Goal: Information Seeking & Learning: Learn about a topic

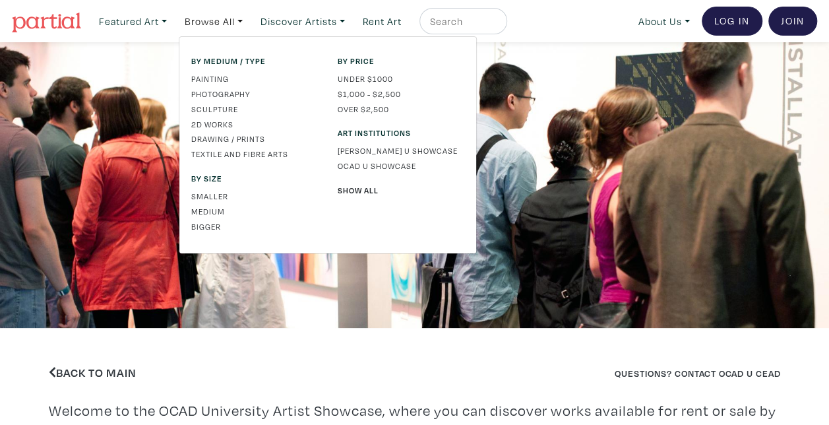
click at [218, 81] on link "Painting" at bounding box center [254, 79] width 127 height 12
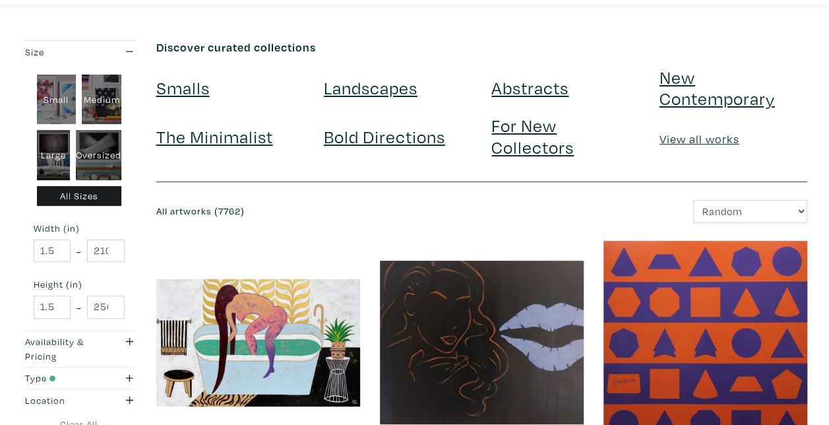
scroll to position [40, 0]
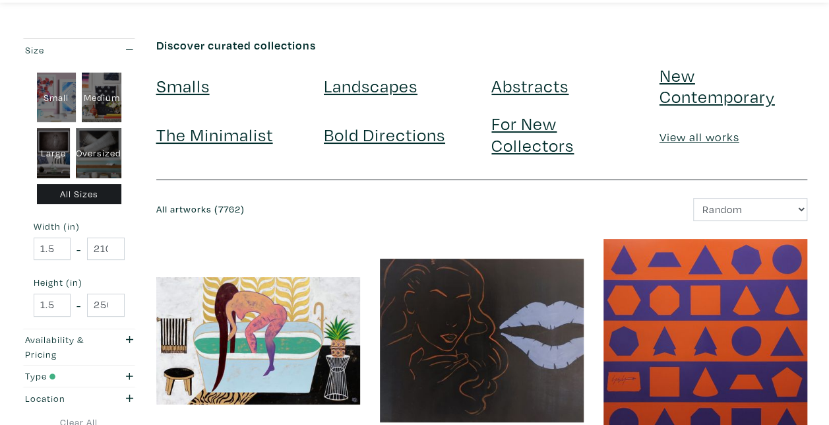
click at [363, 89] on link "Landscapes" at bounding box center [371, 85] width 94 height 23
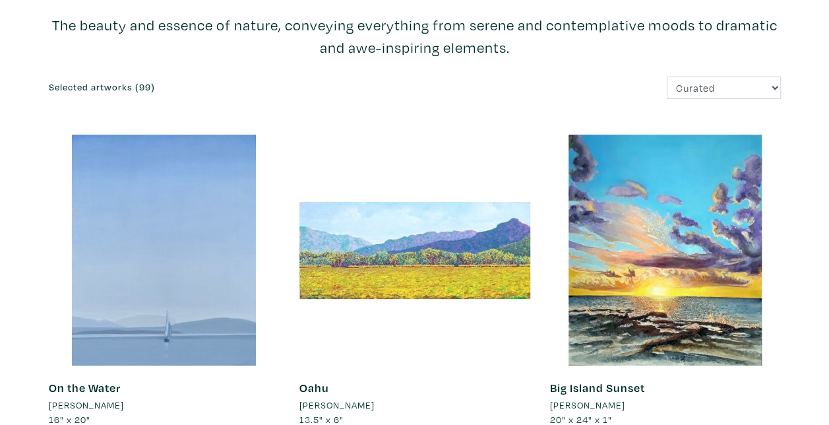
scroll to position [91, 0]
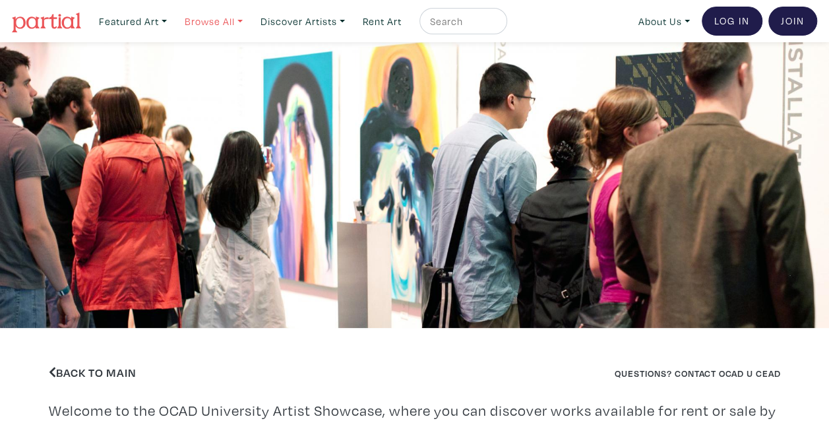
click at [224, 25] on link "Browse All" at bounding box center [214, 21] width 70 height 27
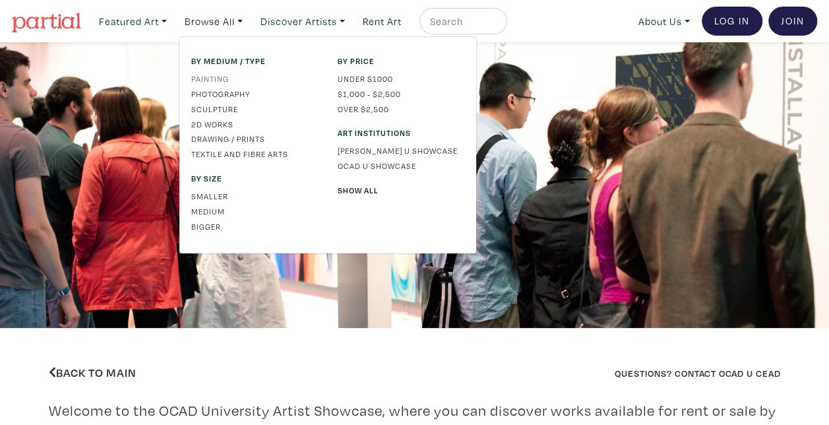
click at [210, 81] on link "Painting" at bounding box center [254, 79] width 127 height 12
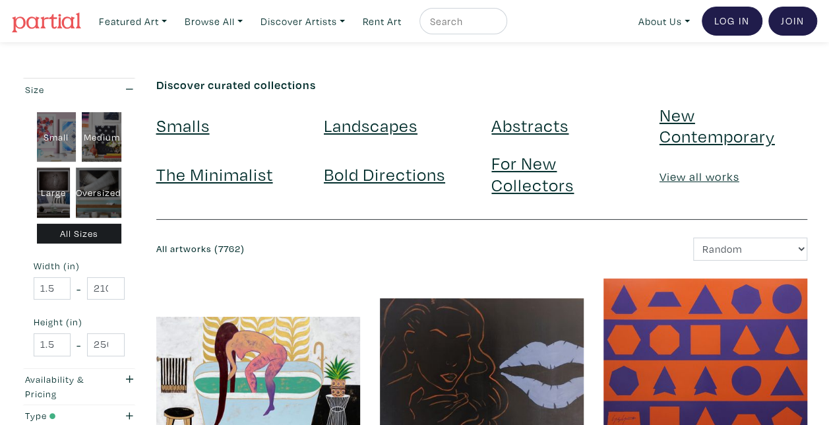
click at [379, 126] on link "Landscapes" at bounding box center [371, 124] width 94 height 23
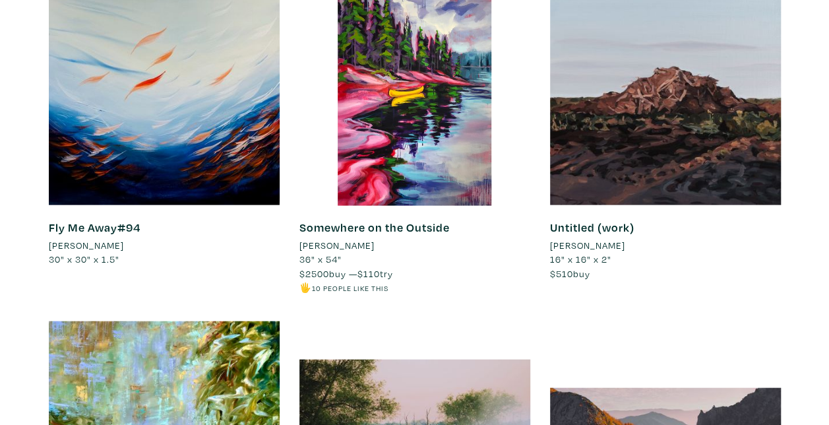
scroll to position [1320, 0]
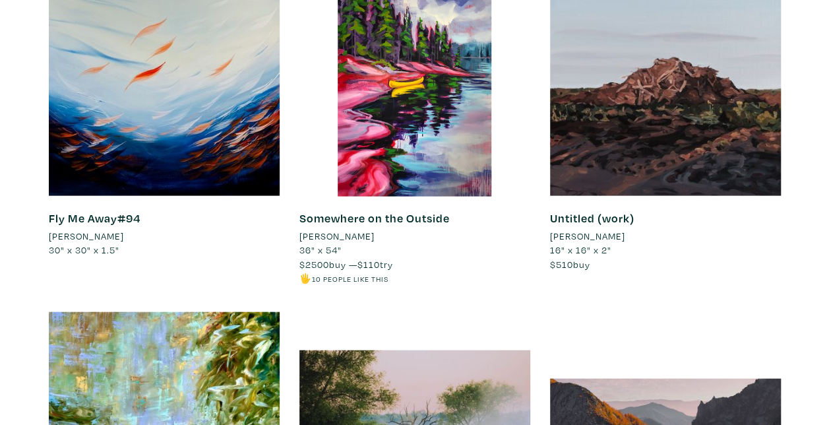
click at [322, 232] on li "[PERSON_NAME]" at bounding box center [337, 236] width 75 height 15
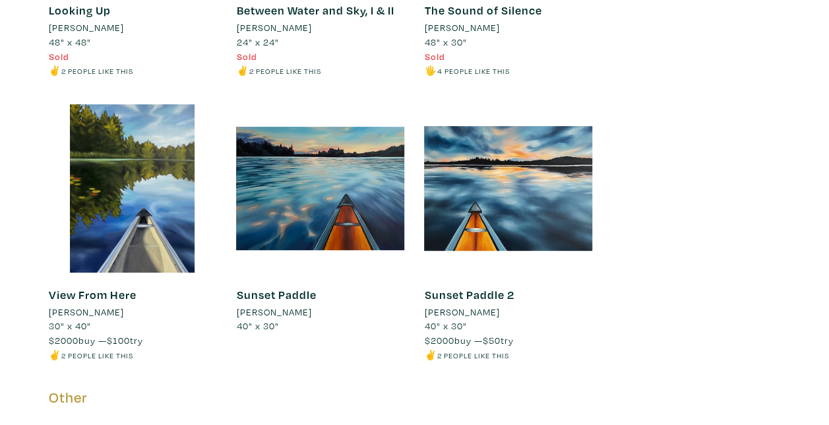
scroll to position [5211, 0]
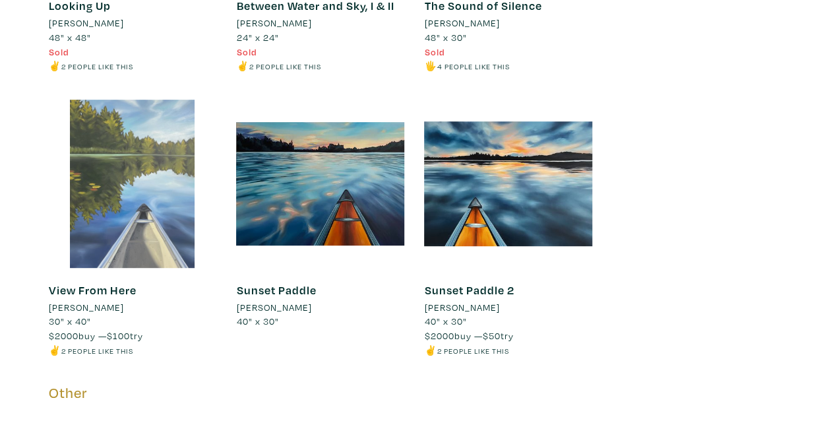
click at [115, 241] on div at bounding box center [133, 184] width 168 height 168
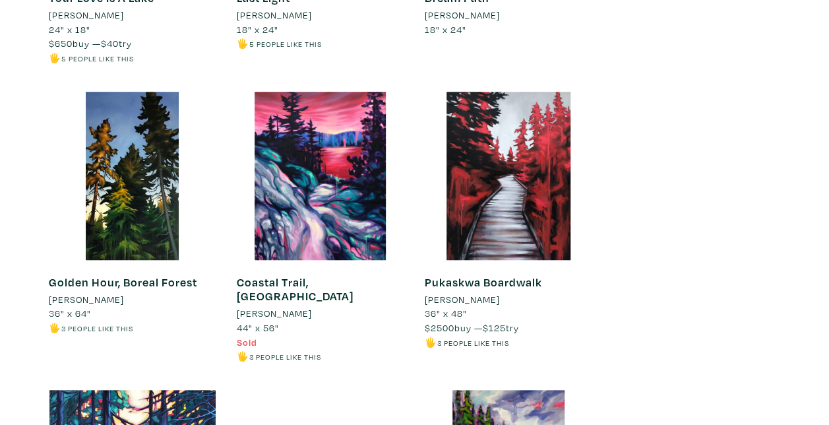
scroll to position [2916, 0]
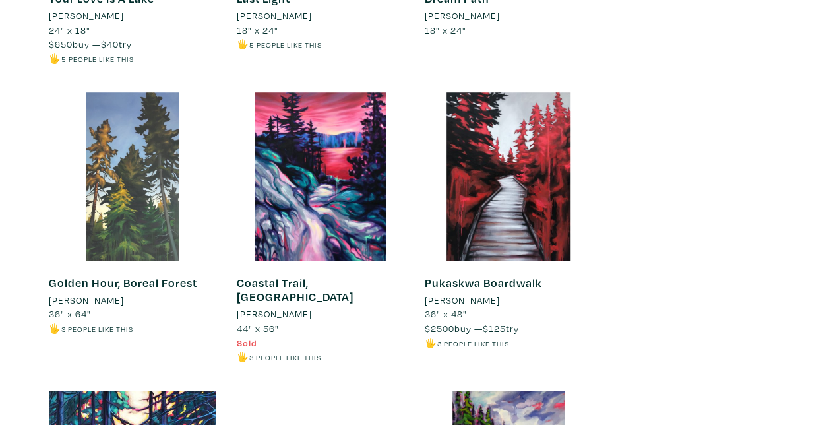
click at [112, 200] on div at bounding box center [133, 176] width 168 height 168
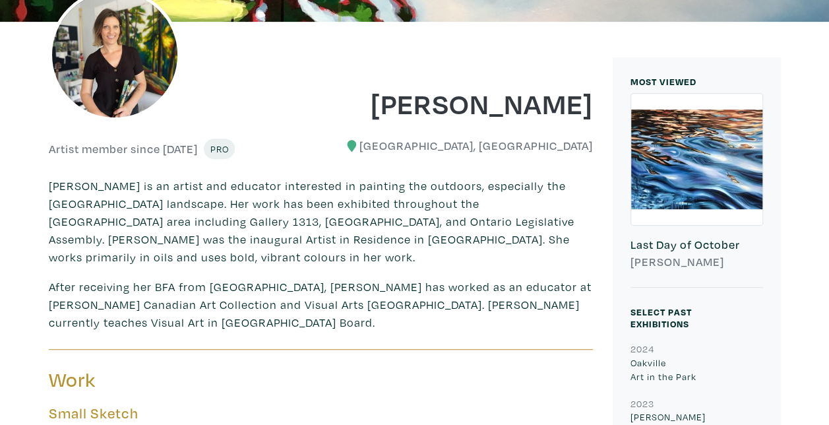
scroll to position [0, 0]
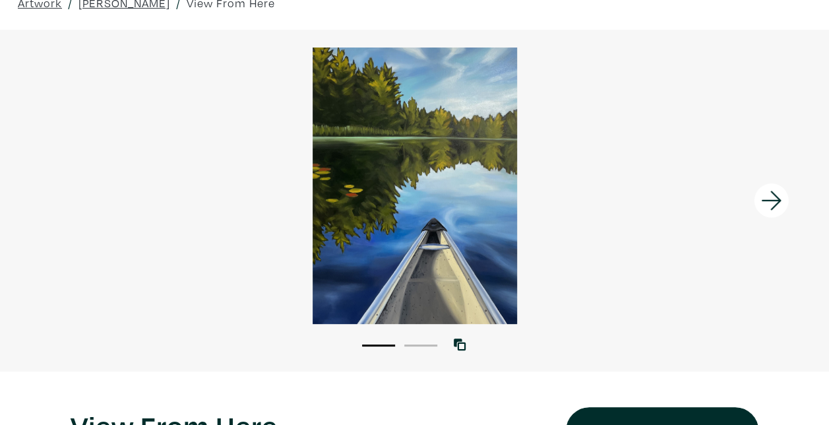
scroll to position [65, 0]
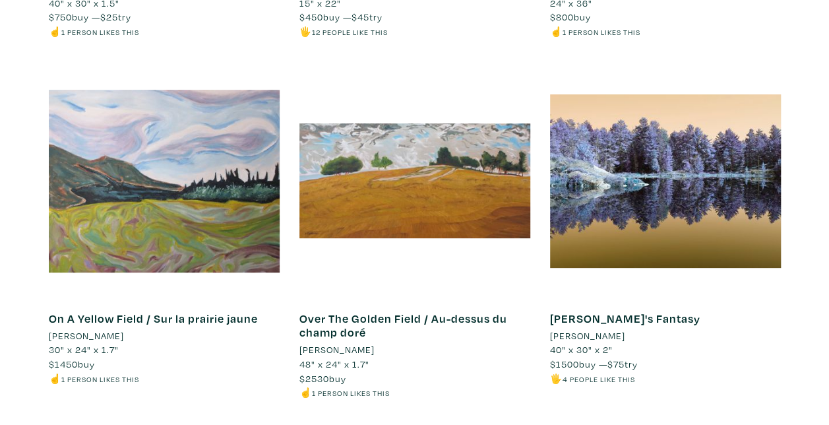
scroll to position [5092, 0]
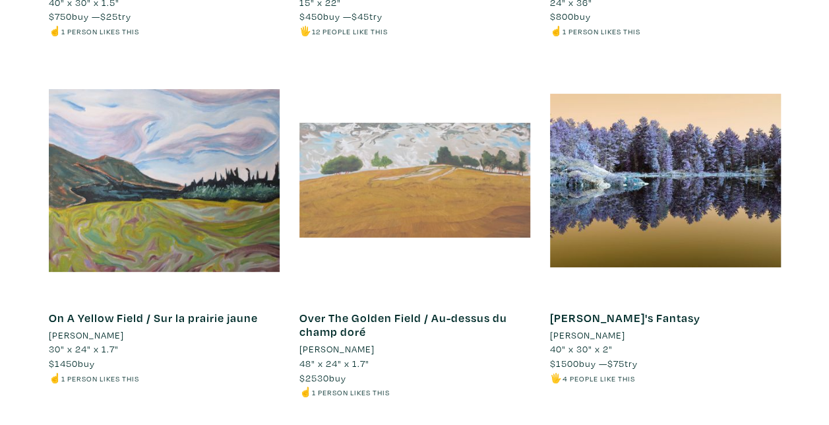
click at [372, 184] on div at bounding box center [415, 180] width 231 height 231
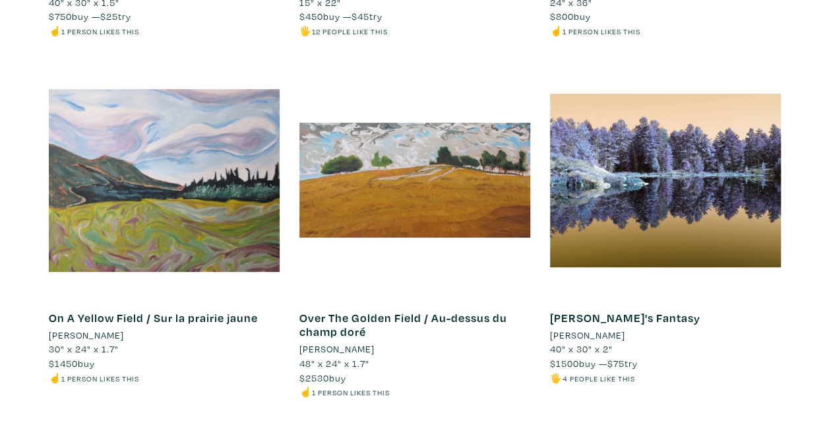
click at [352, 342] on li "[PERSON_NAME]" at bounding box center [337, 349] width 75 height 15
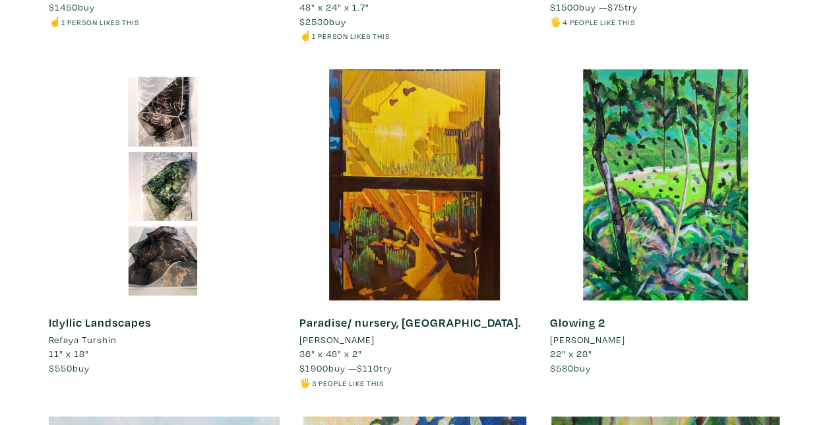
scroll to position [5449, 0]
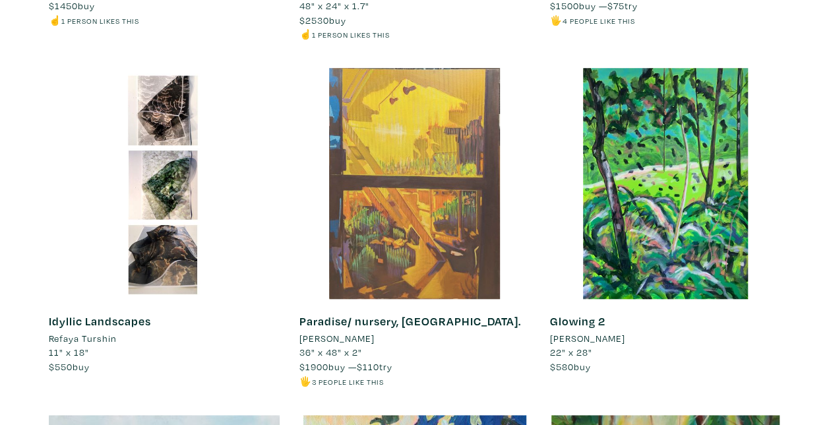
drag, startPoint x: 352, startPoint y: 338, endPoint x: 529, endPoint y: 238, distance: 204.2
click at [529, 238] on div at bounding box center [415, 183] width 231 height 231
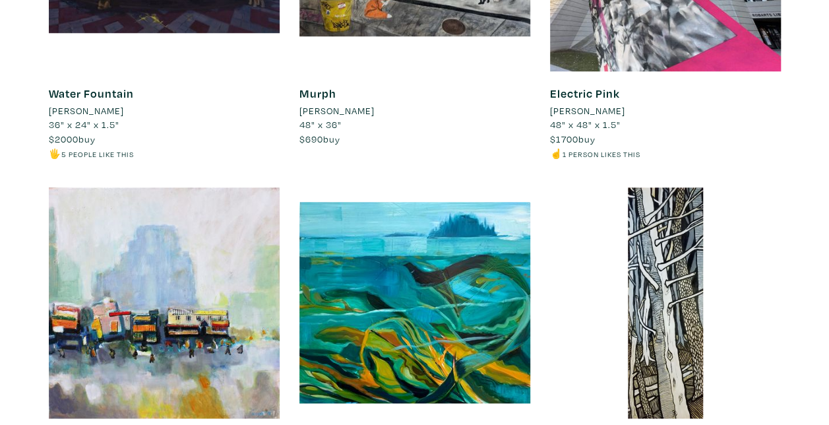
scroll to position [10609, 0]
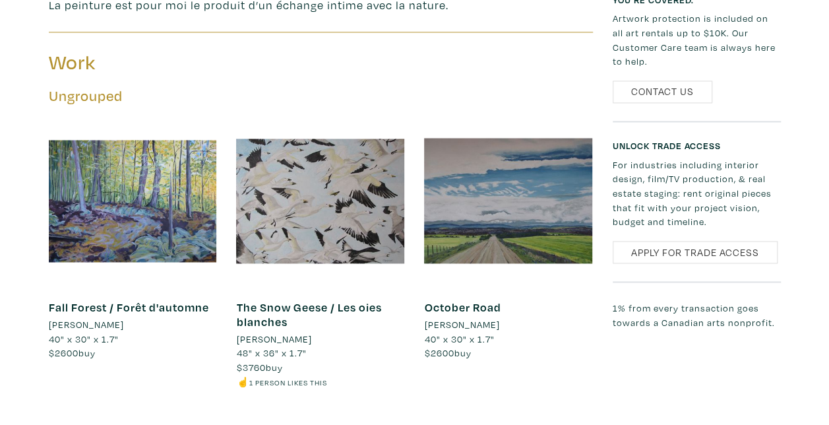
scroll to position [1003, 0]
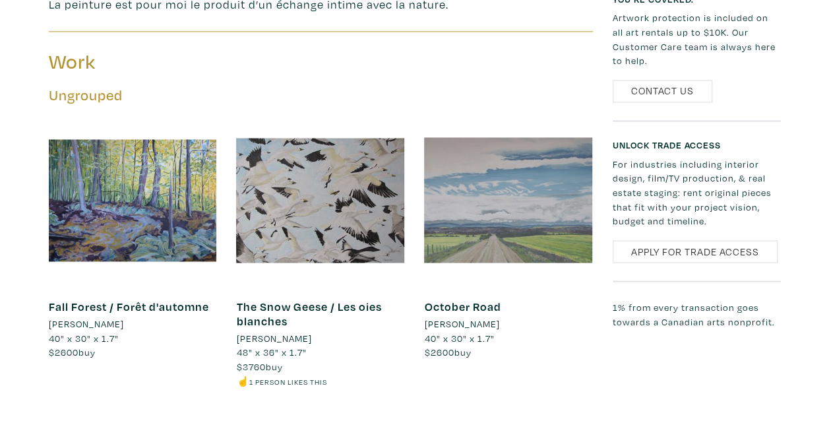
click at [540, 225] on div at bounding box center [508, 200] width 168 height 168
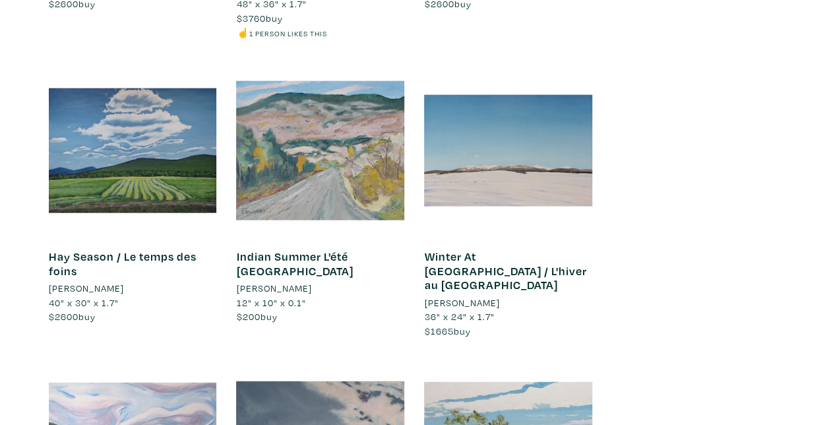
scroll to position [1350, 0]
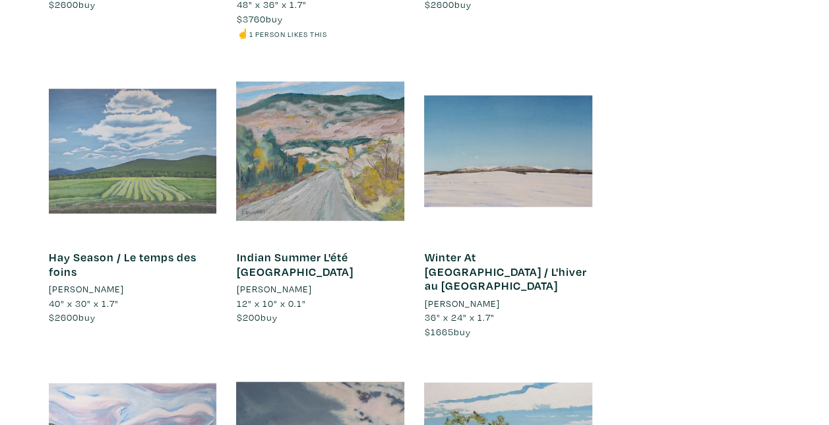
click at [166, 165] on div at bounding box center [133, 151] width 168 height 168
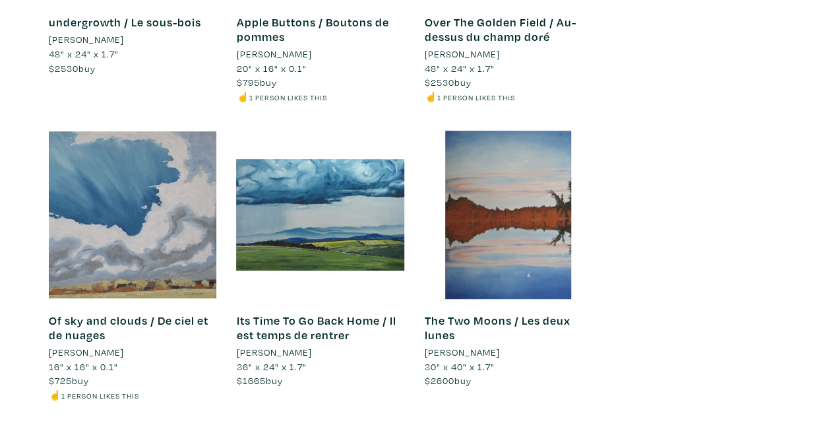
scroll to position [2795, 0]
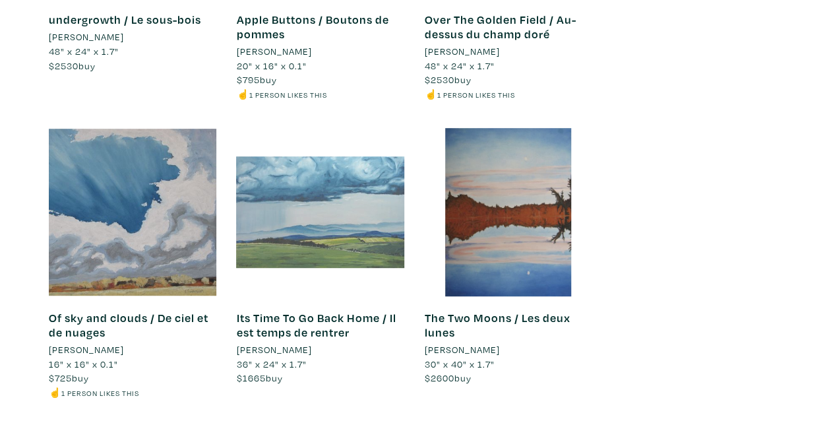
drag, startPoint x: 294, startPoint y: 222, endPoint x: 273, endPoint y: 191, distance: 37.0
click at [273, 191] on div at bounding box center [320, 212] width 168 height 168
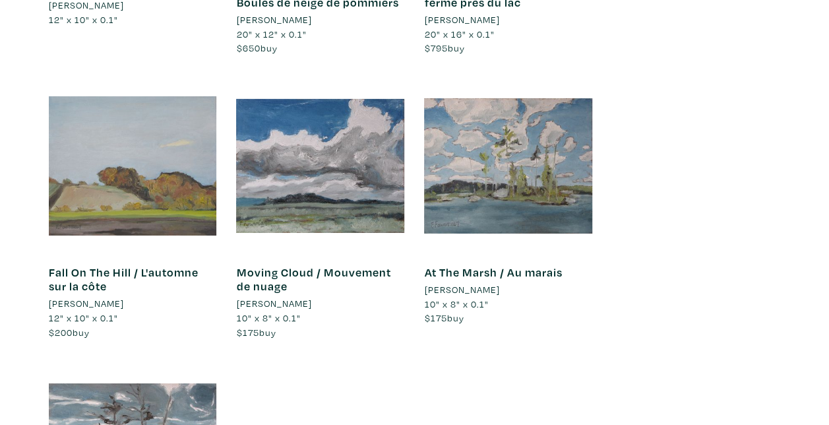
scroll to position [4600, 0]
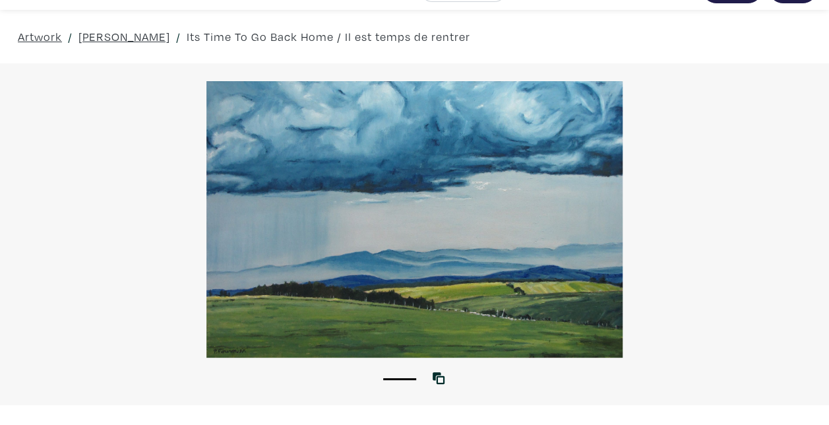
scroll to position [28, 0]
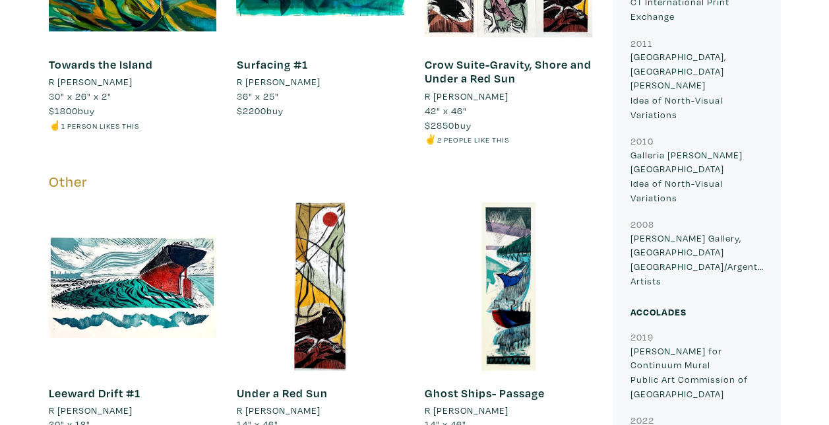
scroll to position [1148, 0]
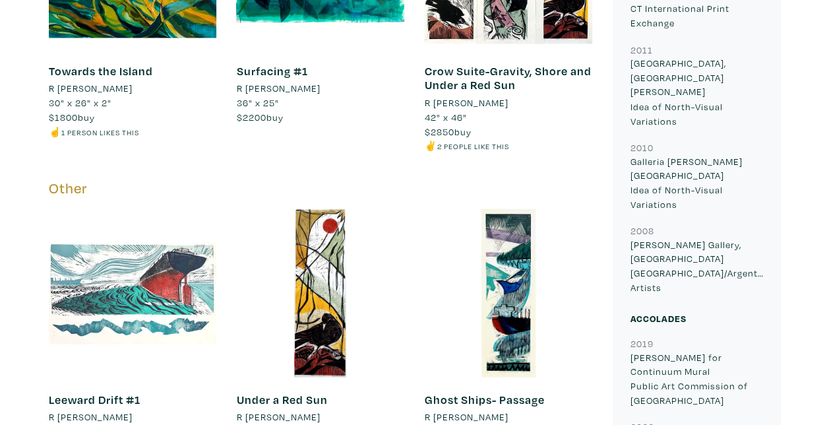
click at [145, 294] on div at bounding box center [133, 292] width 168 height 168
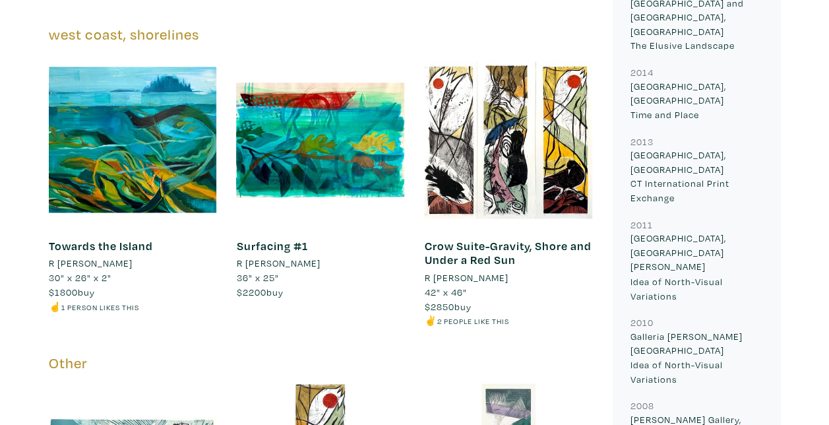
scroll to position [972, 0]
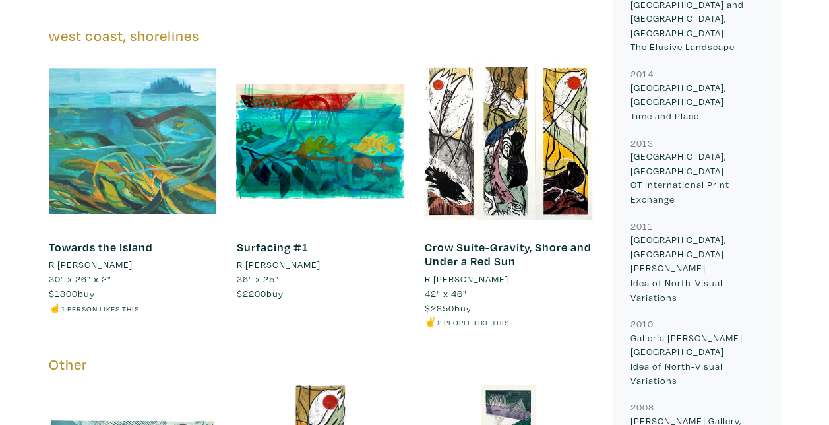
drag, startPoint x: 140, startPoint y: 164, endPoint x: 72, endPoint y: 174, distance: 68.8
click at [72, 174] on div at bounding box center [133, 141] width 168 height 168
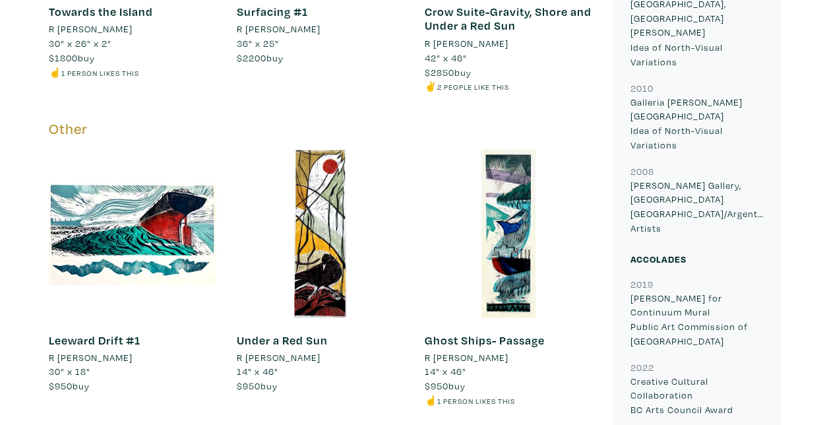
scroll to position [1211, 0]
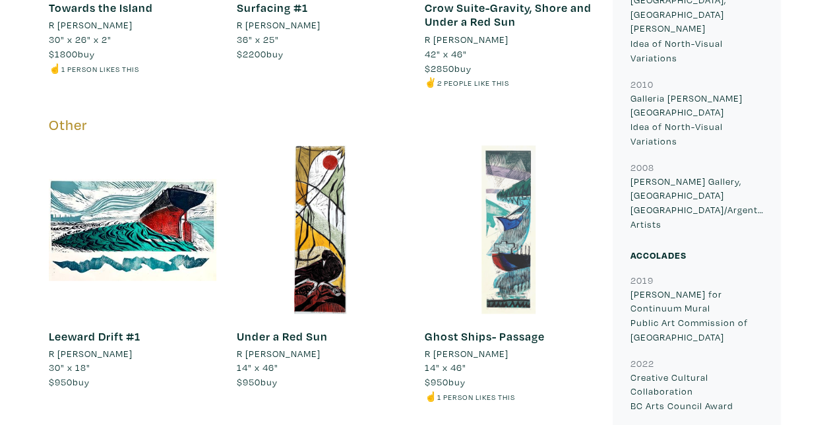
click at [503, 244] on div at bounding box center [508, 229] width 168 height 168
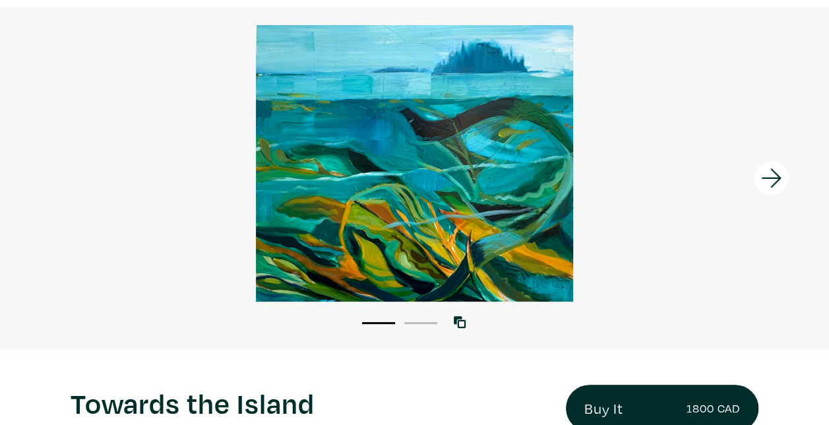
scroll to position [86, 0]
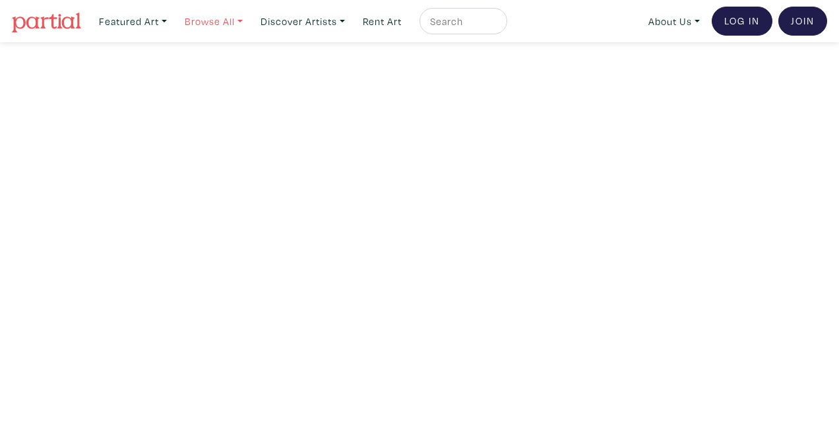
click at [230, 30] on link "Browse All" at bounding box center [214, 21] width 70 height 27
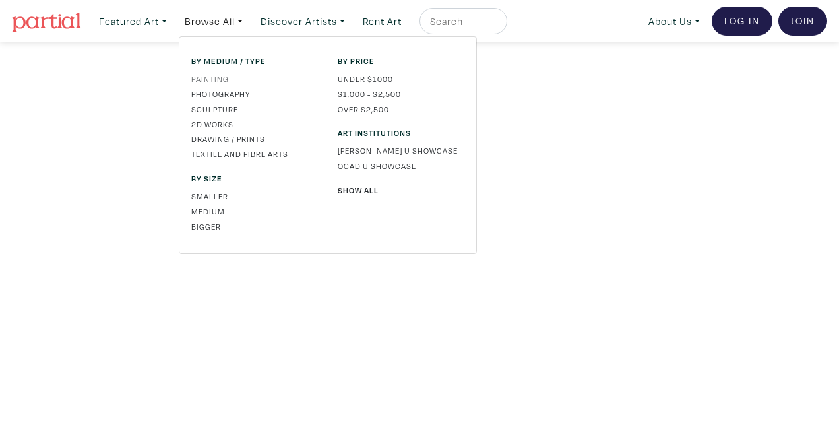
click at [214, 77] on link "Painting" at bounding box center [254, 79] width 127 height 12
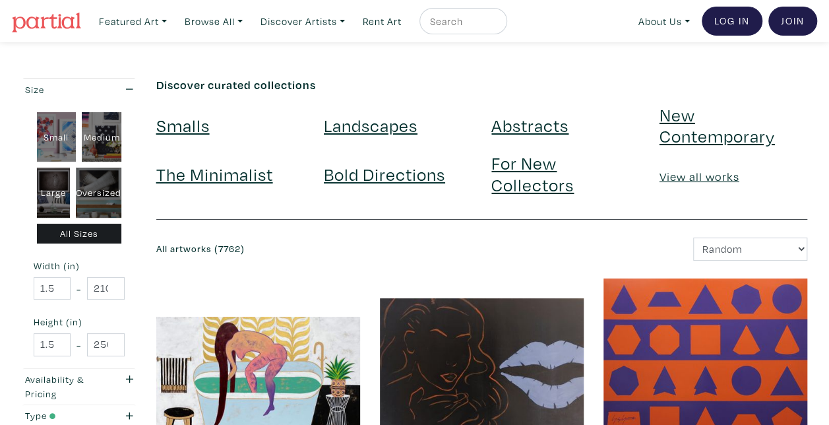
click at [711, 131] on link "New Contemporary" at bounding box center [717, 125] width 115 height 44
click at [368, 124] on link "Landscapes" at bounding box center [371, 124] width 94 height 23
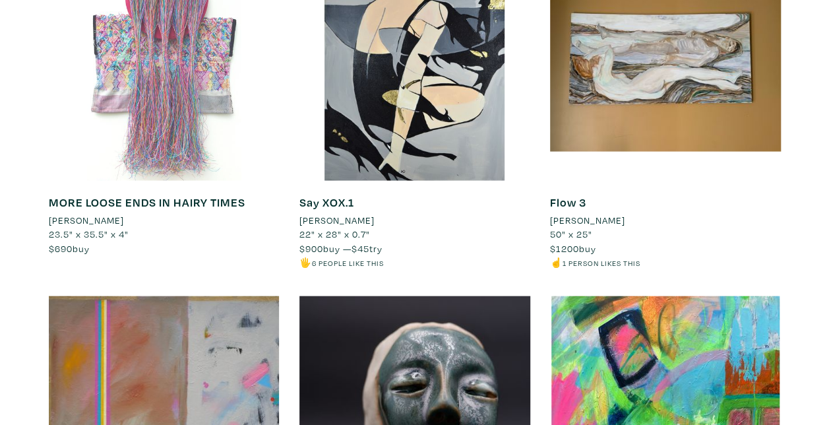
scroll to position [1331, 0]
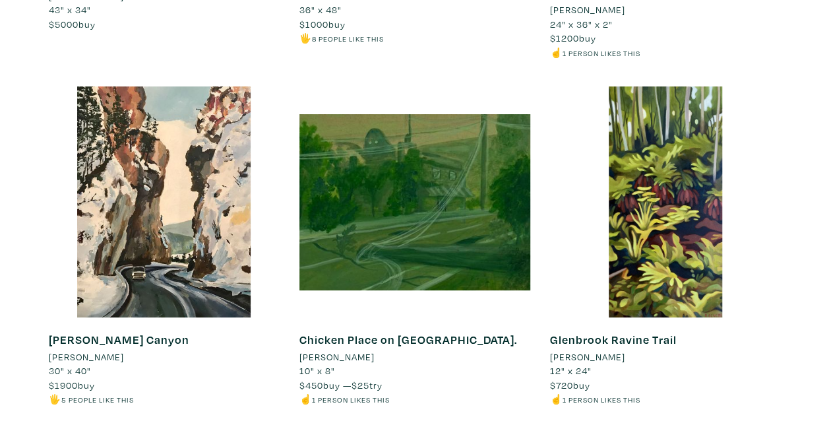
scroll to position [7529, 0]
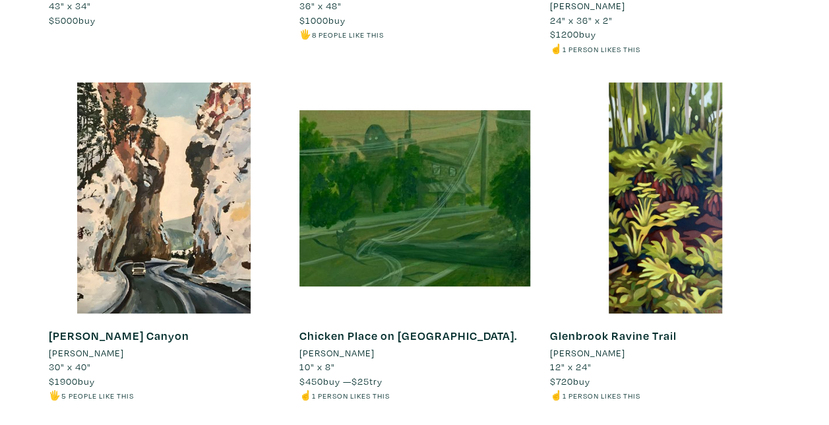
click at [98, 346] on li "[PERSON_NAME]" at bounding box center [86, 353] width 75 height 15
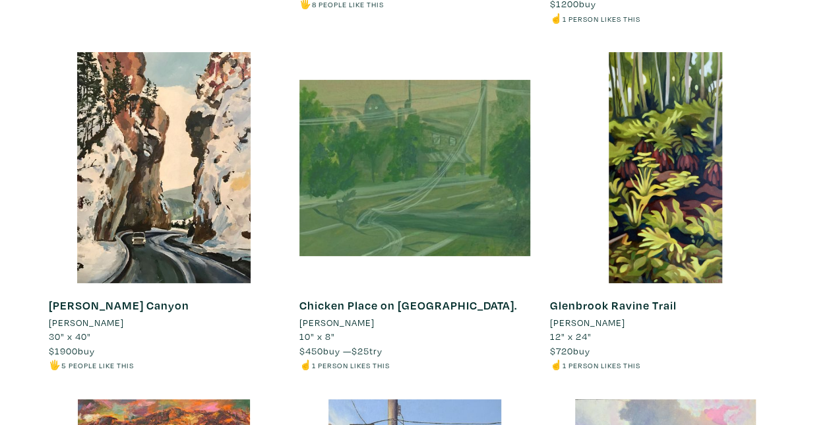
scroll to position [7559, 0]
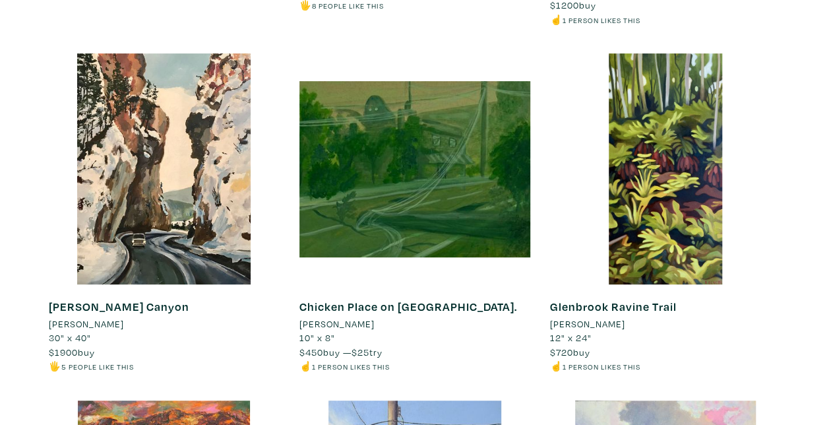
click at [573, 317] on li "Rebecca Bender" at bounding box center [587, 324] width 75 height 15
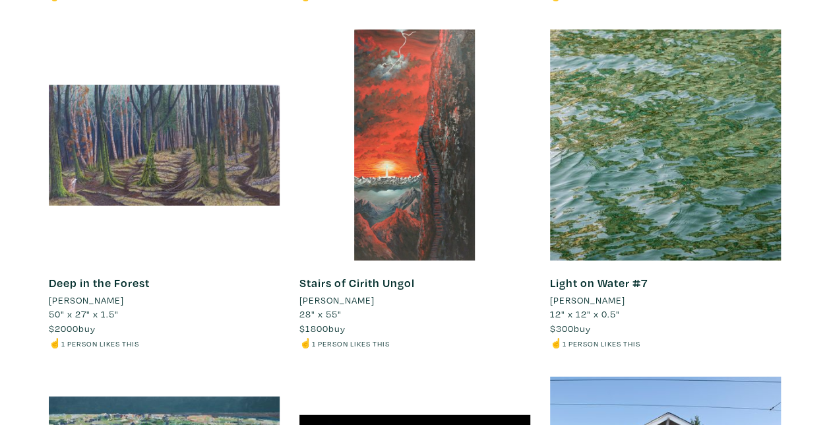
scroll to position [8969, 0]
click at [83, 293] on li "Jim Alpous" at bounding box center [86, 300] width 75 height 15
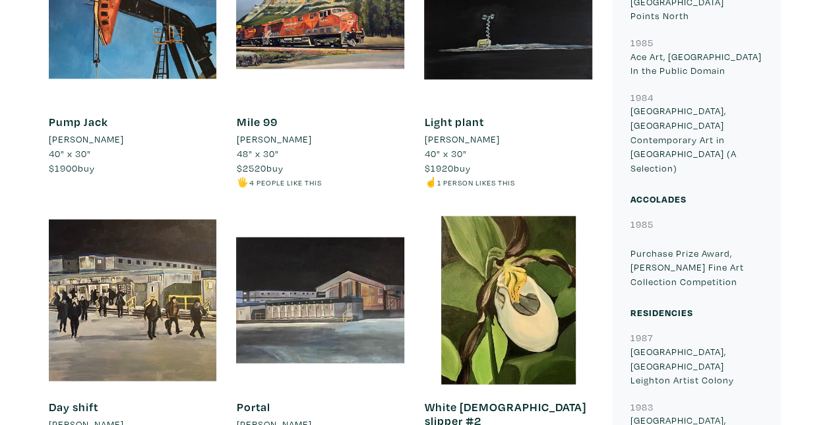
scroll to position [992, 0]
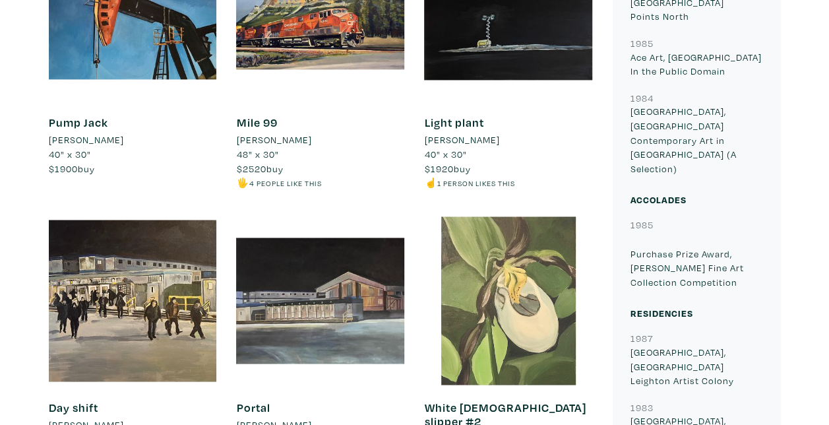
click at [455, 323] on div at bounding box center [508, 300] width 168 height 168
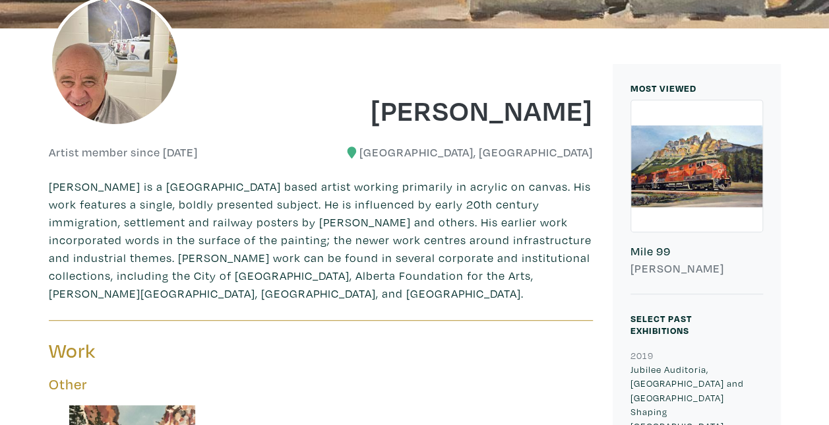
scroll to position [137, 0]
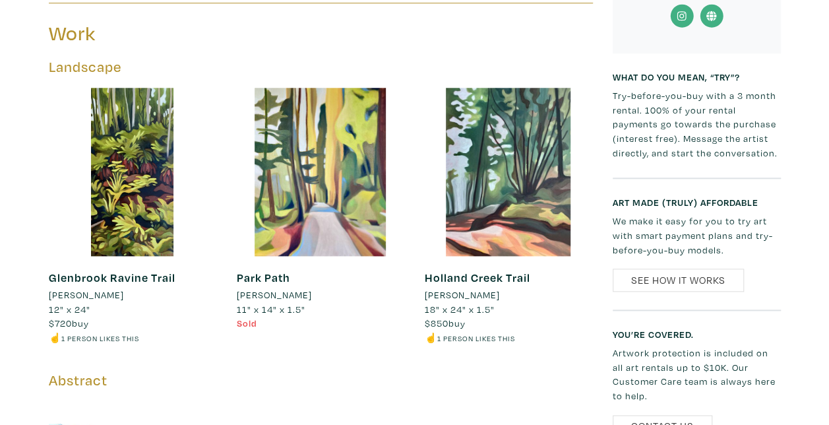
scroll to position [637, 0]
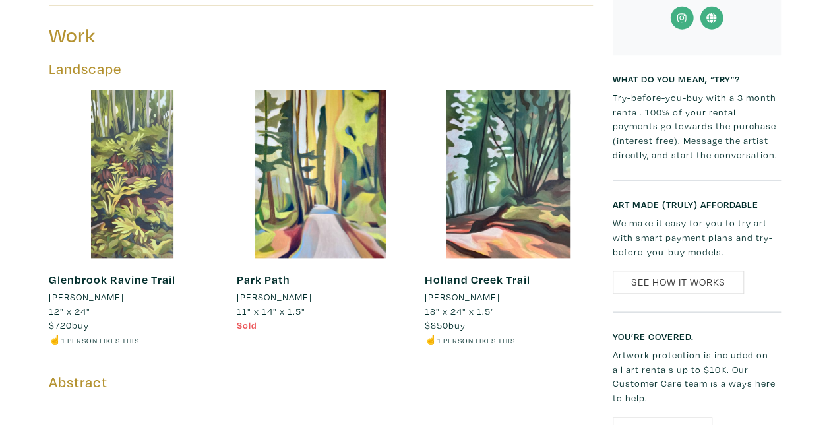
click at [152, 207] on div at bounding box center [133, 174] width 168 height 168
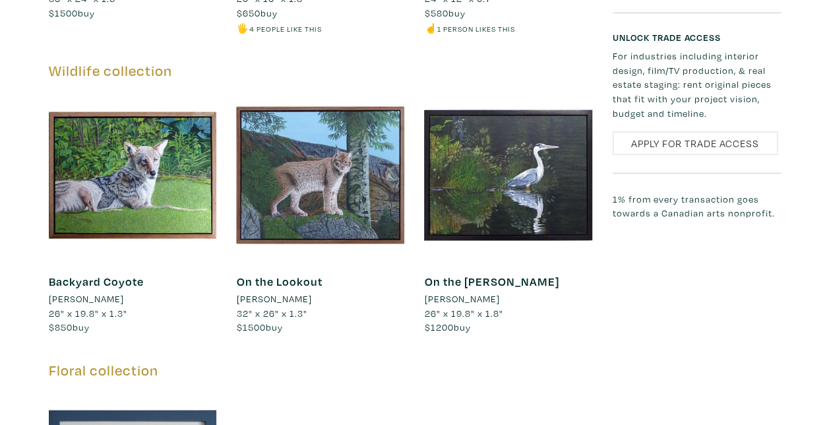
scroll to position [1219, 0]
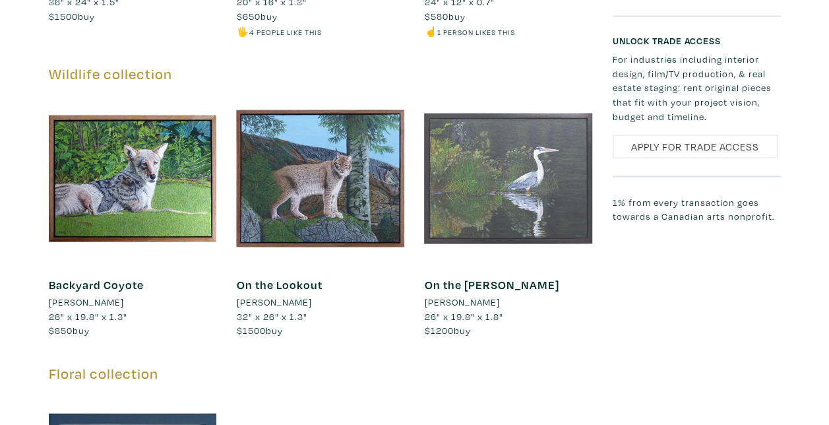
click at [497, 178] on div at bounding box center [508, 178] width 168 height 168
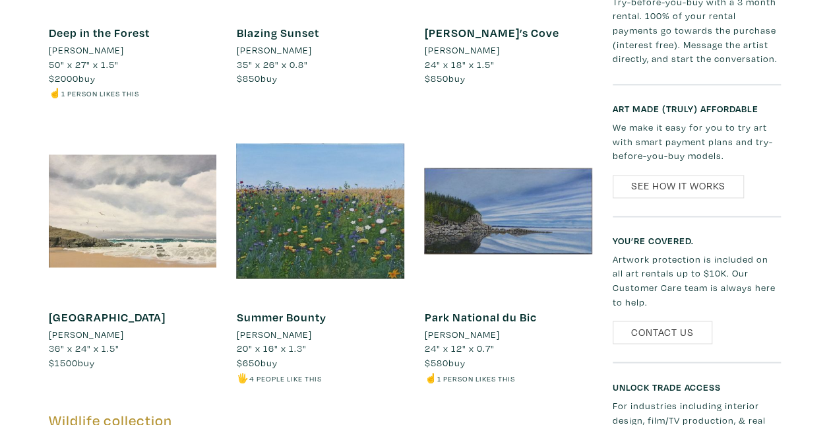
scroll to position [872, 0]
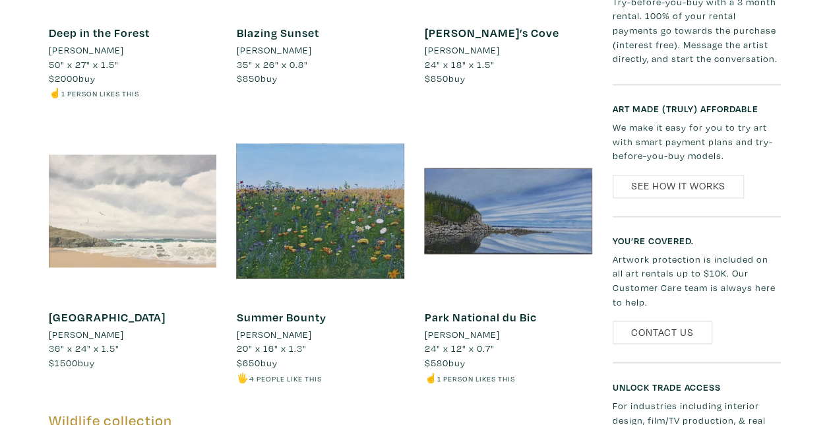
click at [141, 205] on div at bounding box center [133, 211] width 168 height 168
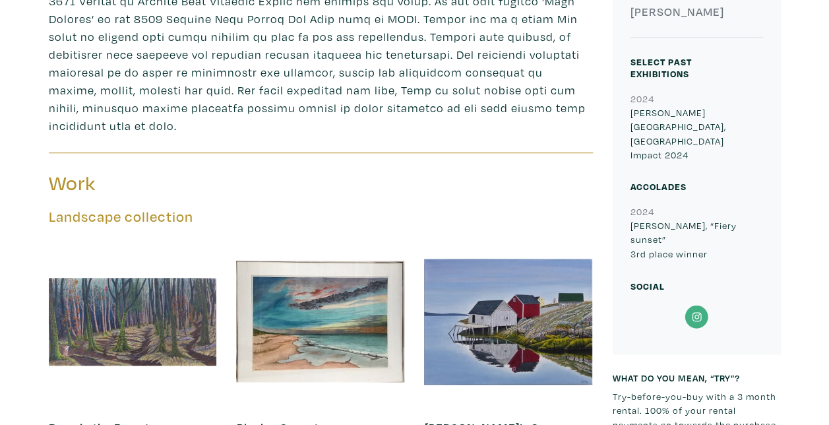
scroll to position [484, 0]
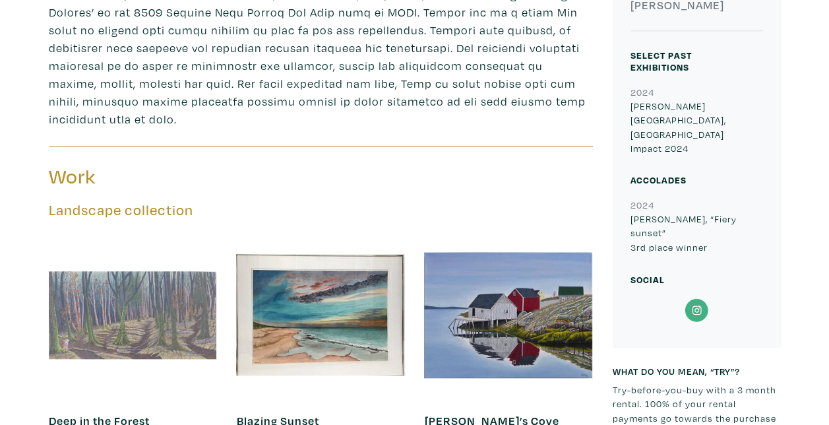
click at [141, 292] on div at bounding box center [133, 315] width 168 height 168
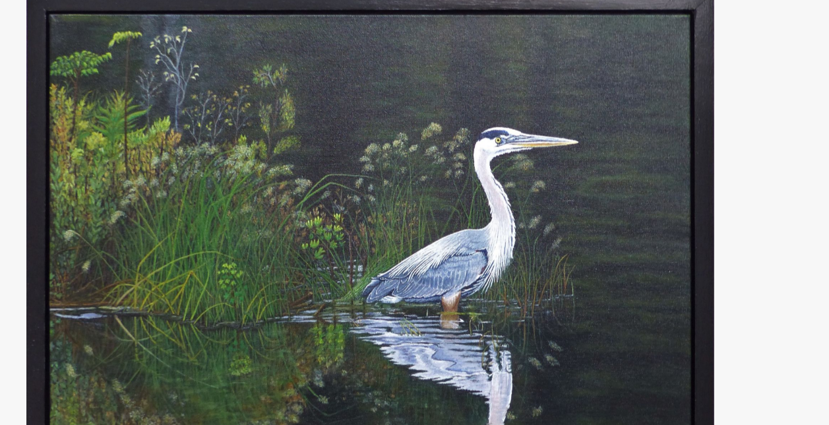
scroll to position [90, 0]
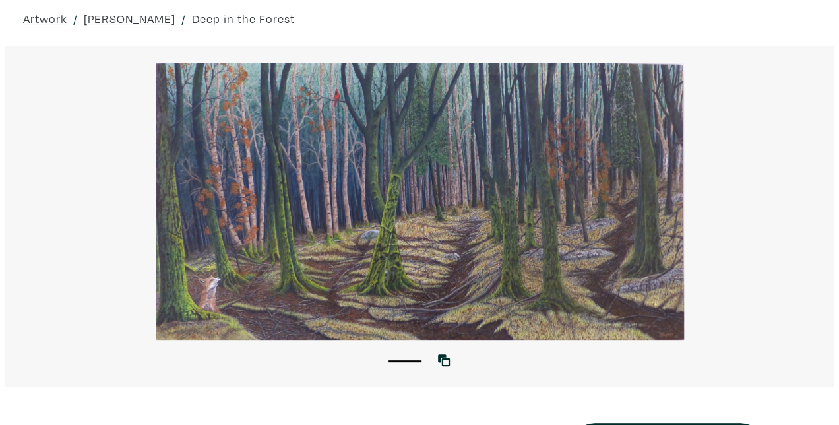
scroll to position [48, 0]
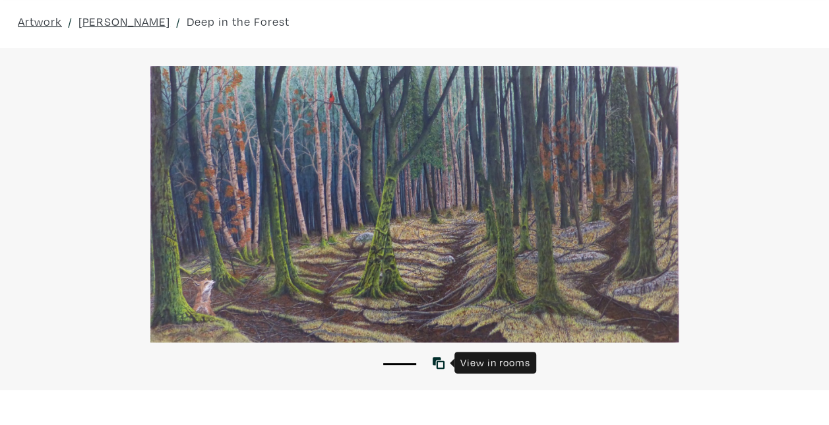
drag, startPoint x: 315, startPoint y: 223, endPoint x: 442, endPoint y: 363, distance: 188.7
click at [442, 363] on div "1 View with WallSpacer AR" at bounding box center [414, 219] width 829 height 342
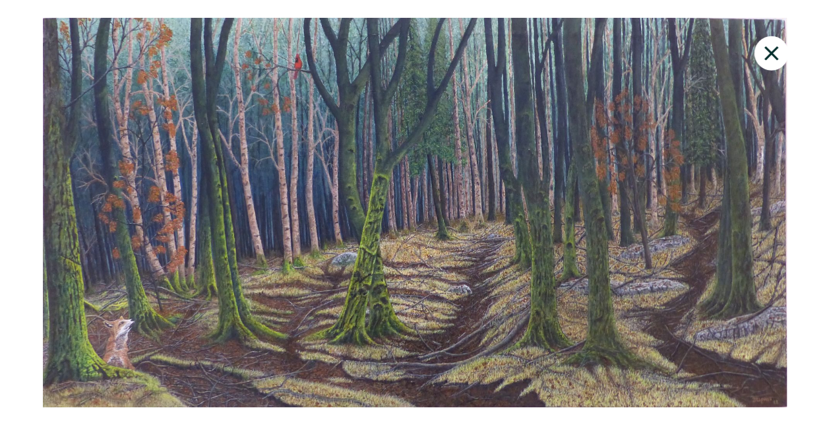
click at [770, 48] on icon at bounding box center [772, 54] width 45 height 36
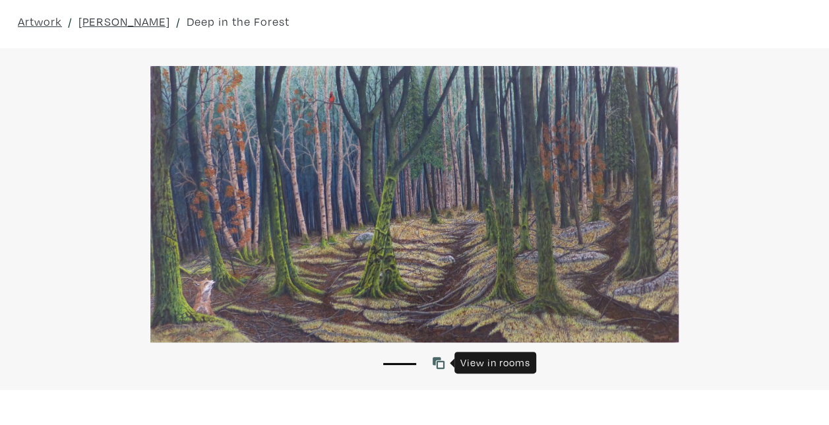
click at [435, 368] on icon at bounding box center [439, 363] width 12 height 12
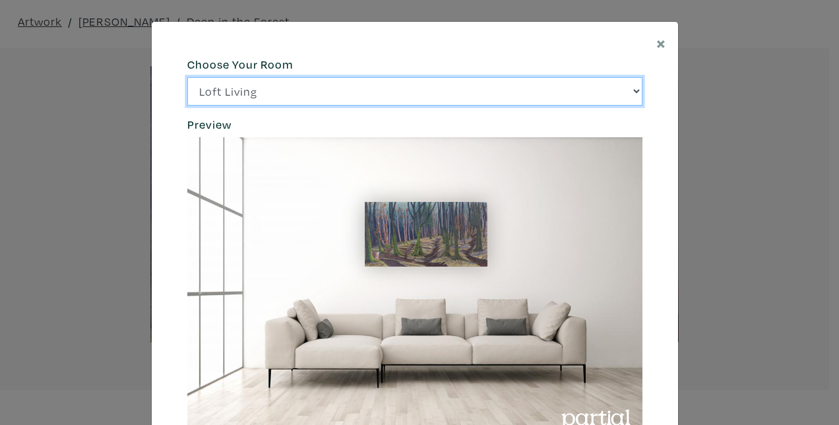
click at [631, 92] on select "Loft Living Bright Bedroom City Office Gallery Space Modern Lounge" at bounding box center [414, 91] width 455 height 28
click at [187, 77] on select "Loft Living Bright Bedroom City Office Gallery Space Modern Lounge" at bounding box center [414, 91] width 455 height 28
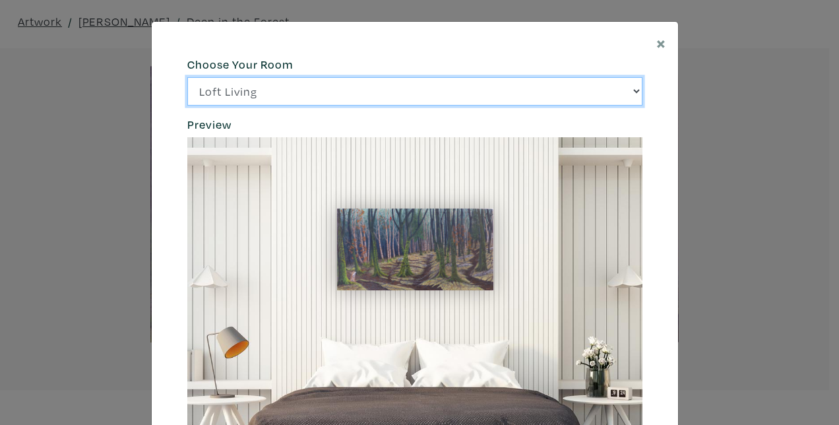
click at [633, 90] on select "Loft Living Bright Bedroom City Office Gallery Space Modern Lounge" at bounding box center [414, 91] width 455 height 28
click at [187, 77] on select "Loft Living Bright Bedroom City Office Gallery Space Modern Lounge" at bounding box center [414, 91] width 455 height 28
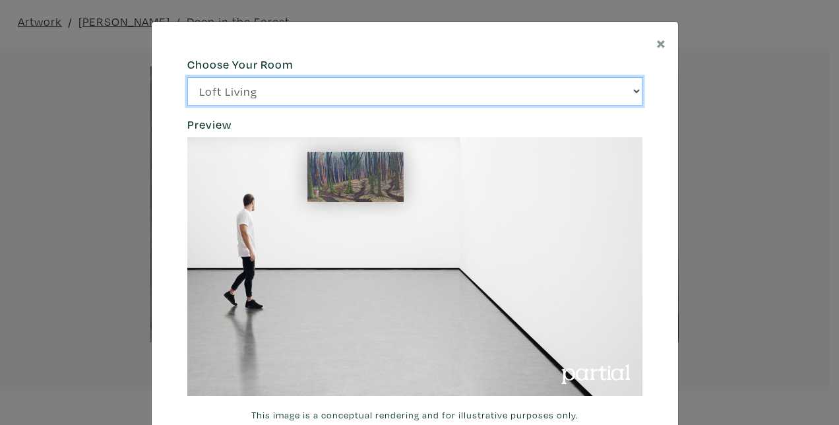
click at [628, 92] on select "Loft Living Bright Bedroom City Office Gallery Space Modern Lounge" at bounding box center [414, 91] width 455 height 28
click at [187, 77] on select "Loft Living Bright Bedroom City Office Gallery Space Modern Lounge" at bounding box center [414, 91] width 455 height 28
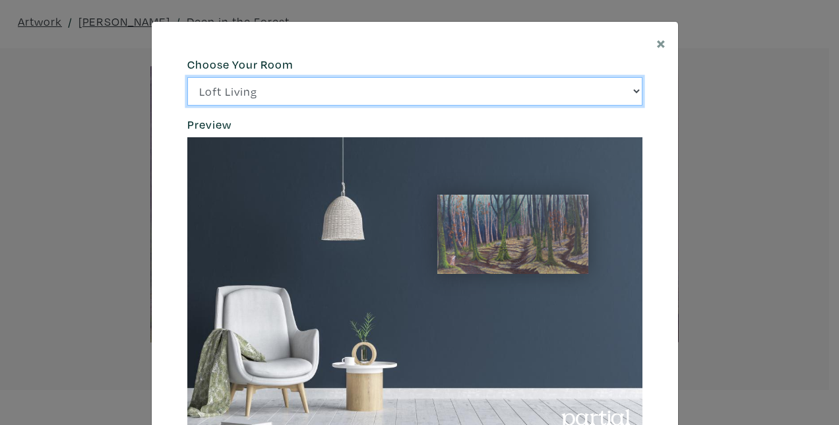
click at [623, 90] on select "Loft Living Bright Bedroom City Office Gallery Space Modern Lounge" at bounding box center [414, 91] width 455 height 28
select select "/thumb/phpThumb.php?src=https%3A%2F%2Flabs.partial.gallery%2Fprojects%2Frenderi…"
click at [187, 77] on select "Loft Living Bright Bedroom City Office Gallery Space Modern Lounge" at bounding box center [414, 91] width 455 height 28
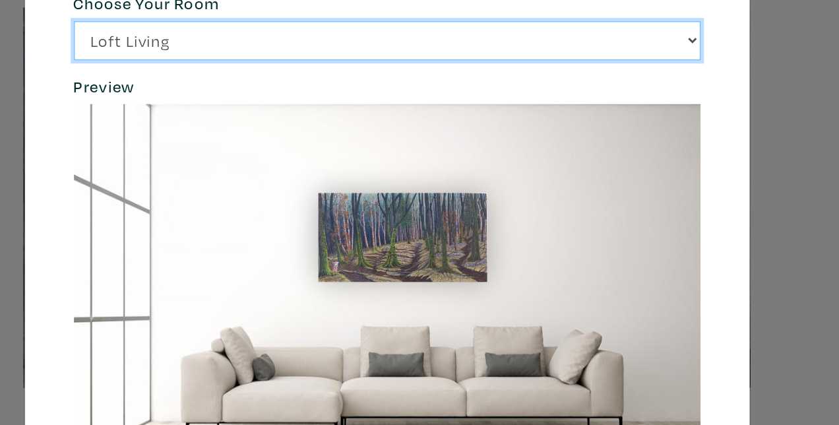
scroll to position [48, 0]
